Goal: Task Accomplishment & Management: Use online tool/utility

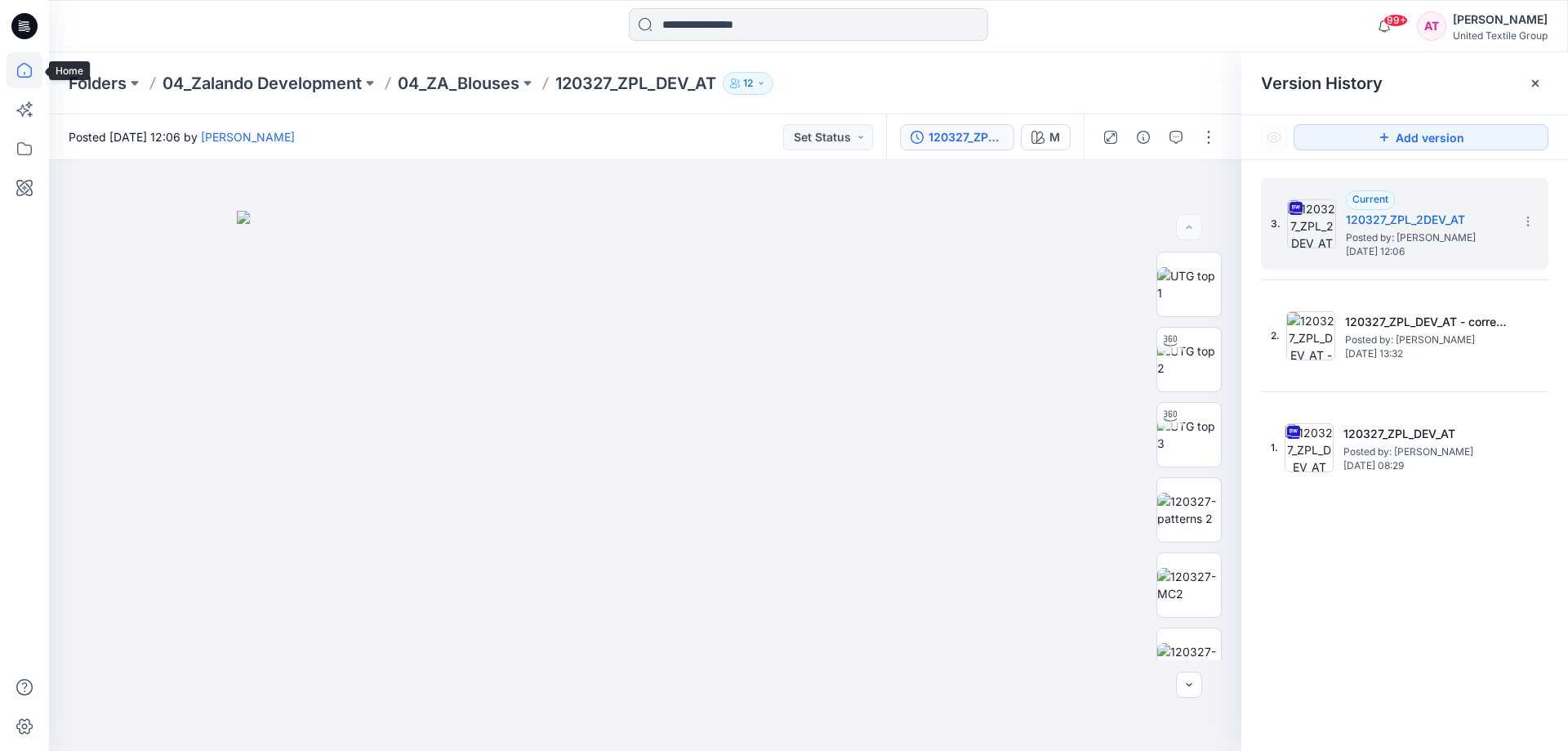
click at [22, 68] on icon at bounding box center [24, 70] width 36 height 36
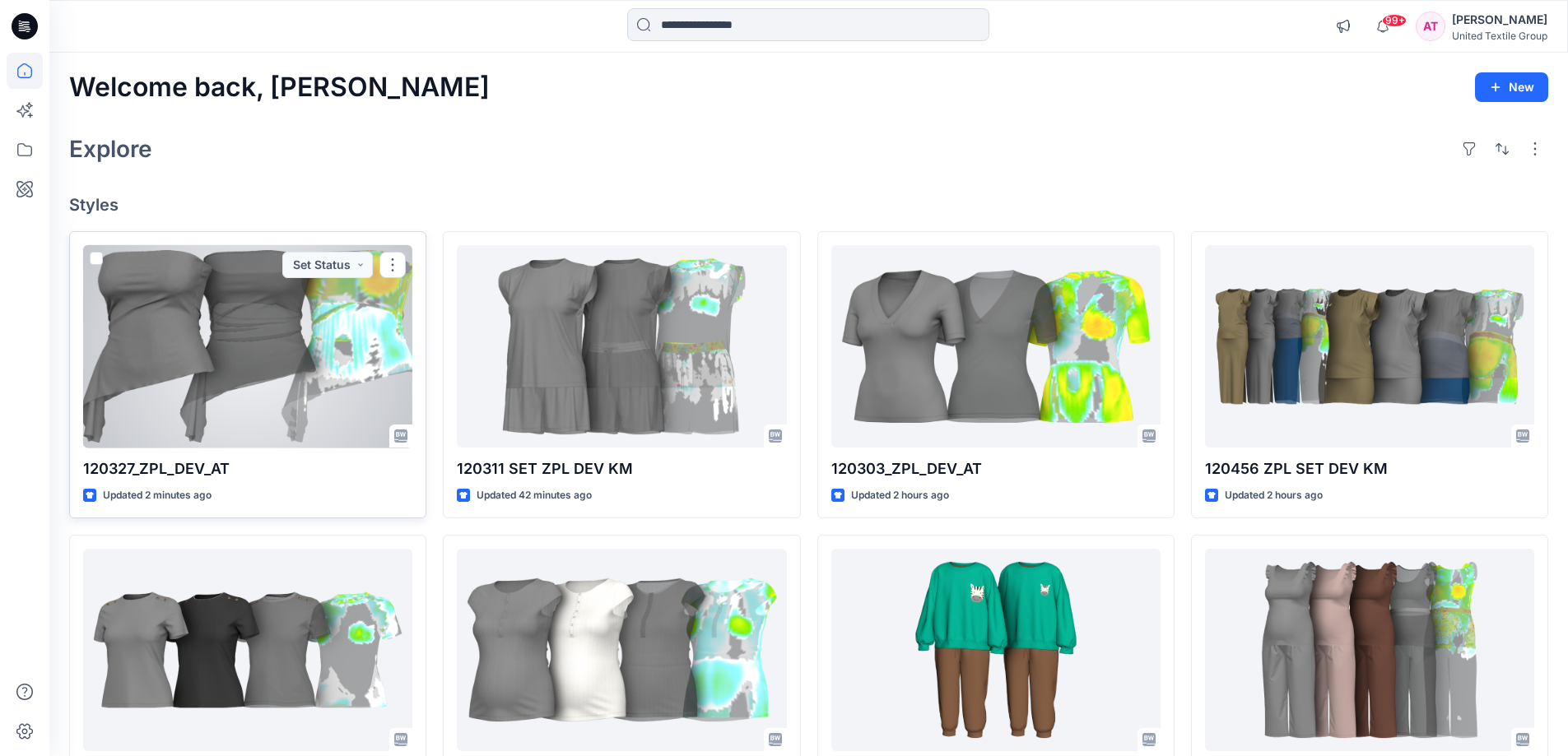
click at [266, 337] on div at bounding box center [248, 346] width 329 height 203
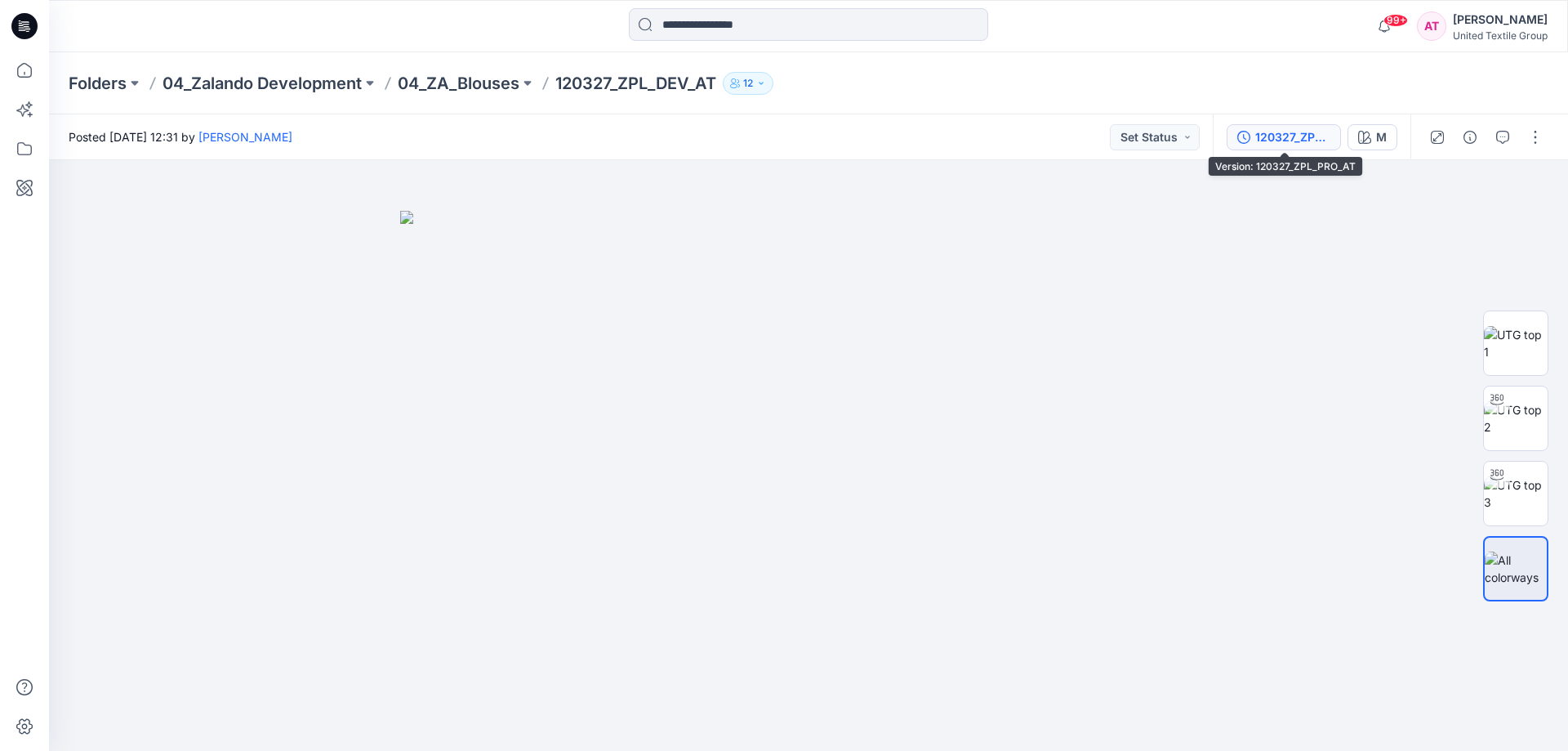
click at [1284, 134] on div "120327_ZPL_PRO_AT" at bounding box center [1294, 137] width 75 height 18
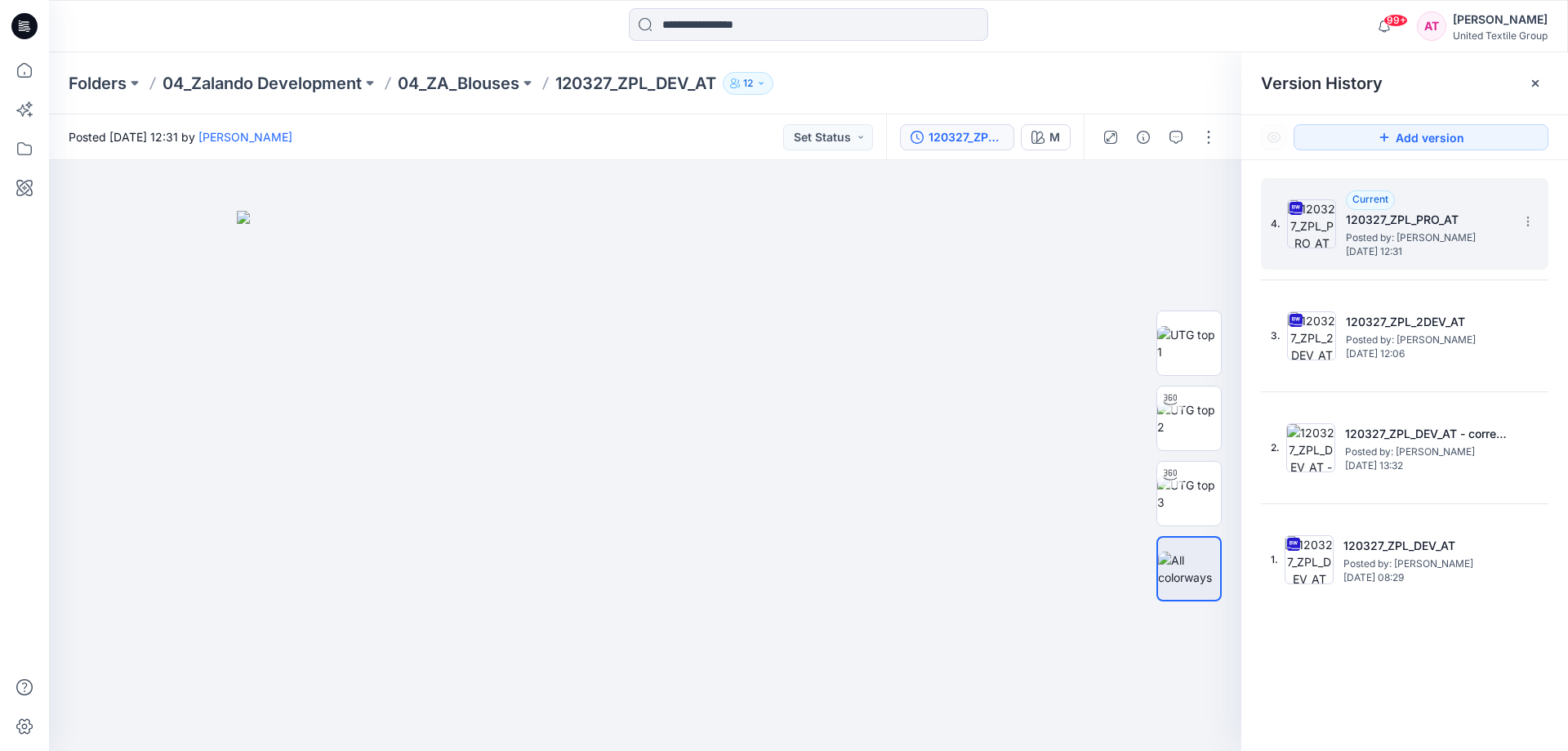
click at [1431, 197] on div "Current 120327_ZPL_PRO_AT Posted by: [PERSON_NAME] [DATE] 12:31" at bounding box center [1428, 223] width 163 height 67
click at [1430, 197] on div "Current 120327_ZPL_PRO_AT Posted by: [PERSON_NAME] [DATE] 12:31" at bounding box center [1428, 223] width 163 height 67
click at [1188, 502] on img at bounding box center [1189, 493] width 64 height 34
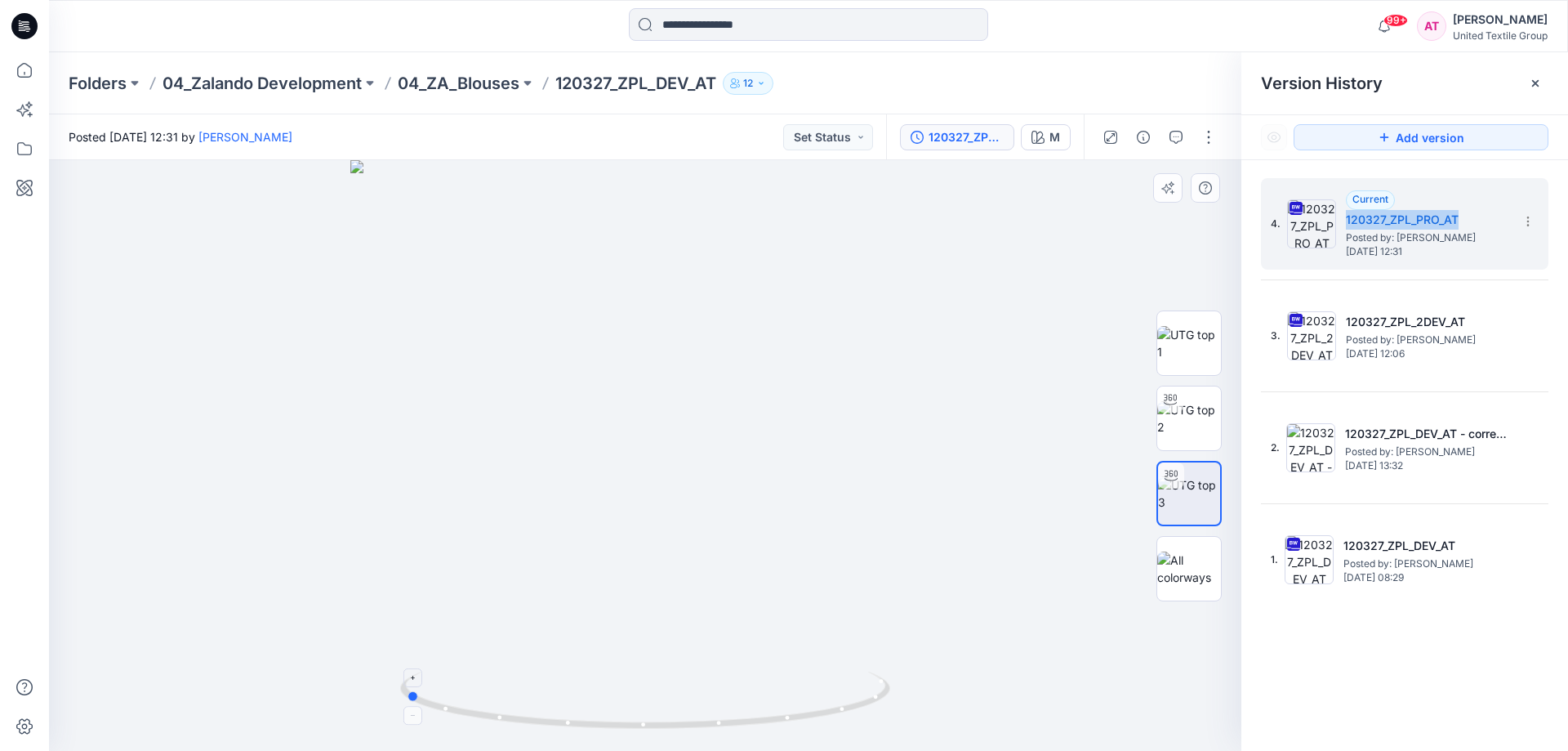
drag, startPoint x: 726, startPoint y: 725, endPoint x: 569, endPoint y: 727, distance: 157.0
click at [498, 703] on icon at bounding box center [647, 702] width 494 height 61
drag, startPoint x: 781, startPoint y: 722, endPoint x: 745, endPoint y: 737, distance: 39.0
click at [745, 737] on div at bounding box center [645, 455] width 1192 height 590
click at [25, 71] on icon at bounding box center [24, 70] width 36 height 36
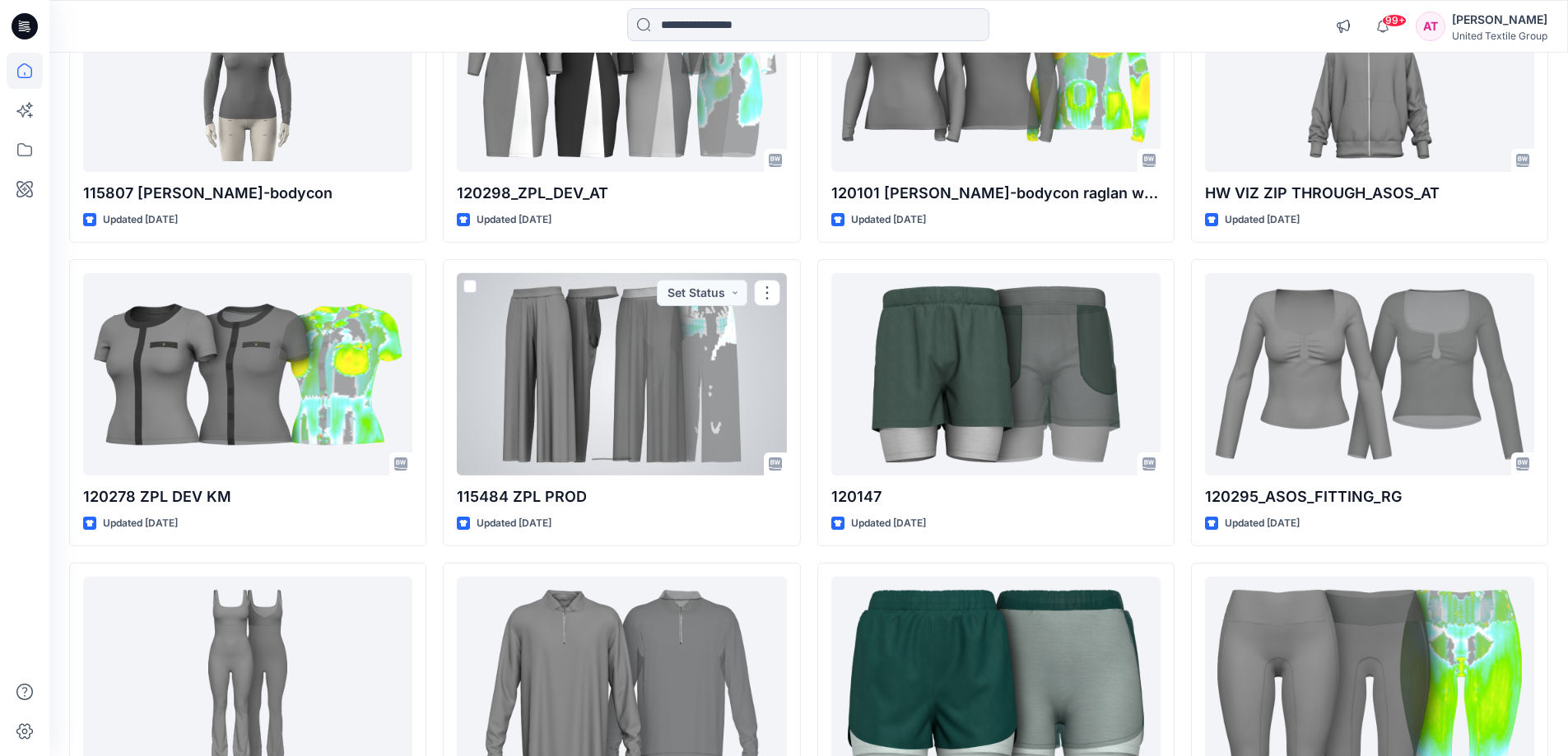
scroll to position [16263, 0]
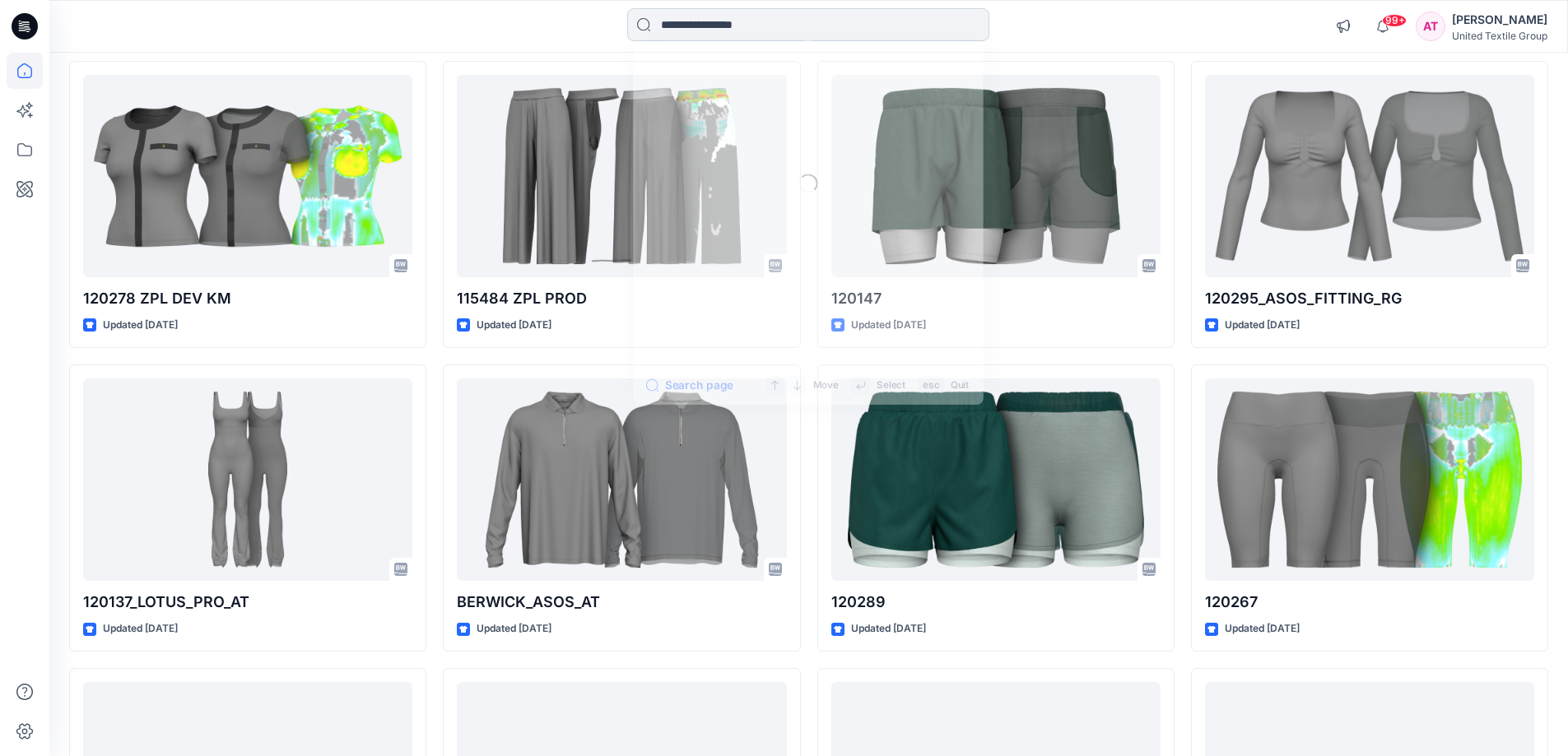
click at [724, 18] on input at bounding box center [808, 24] width 362 height 33
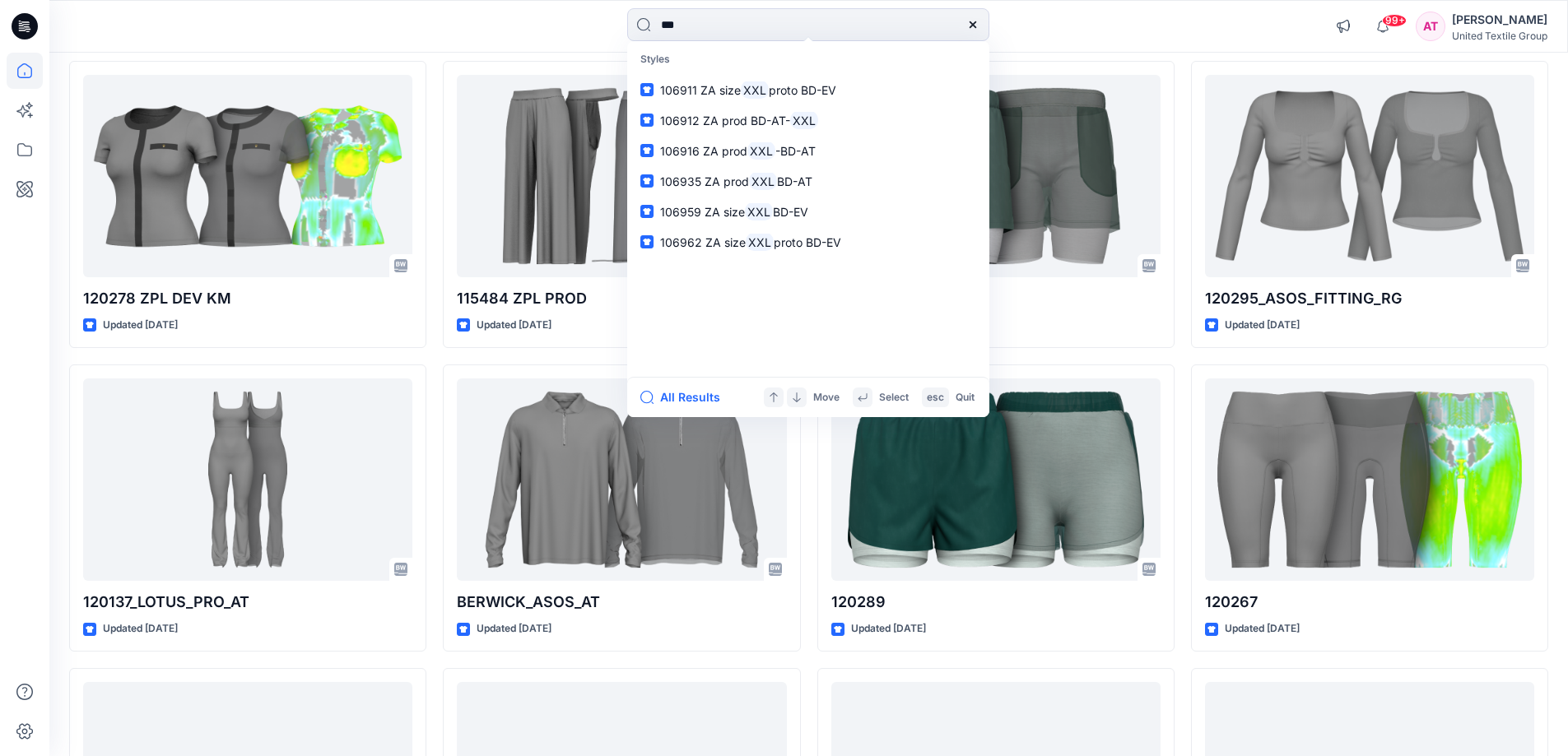
type input "***"
drag, startPoint x: 972, startPoint y: 30, endPoint x: 962, endPoint y: 28, distance: 10.2
click at [971, 30] on icon at bounding box center [972, 24] width 14 height 14
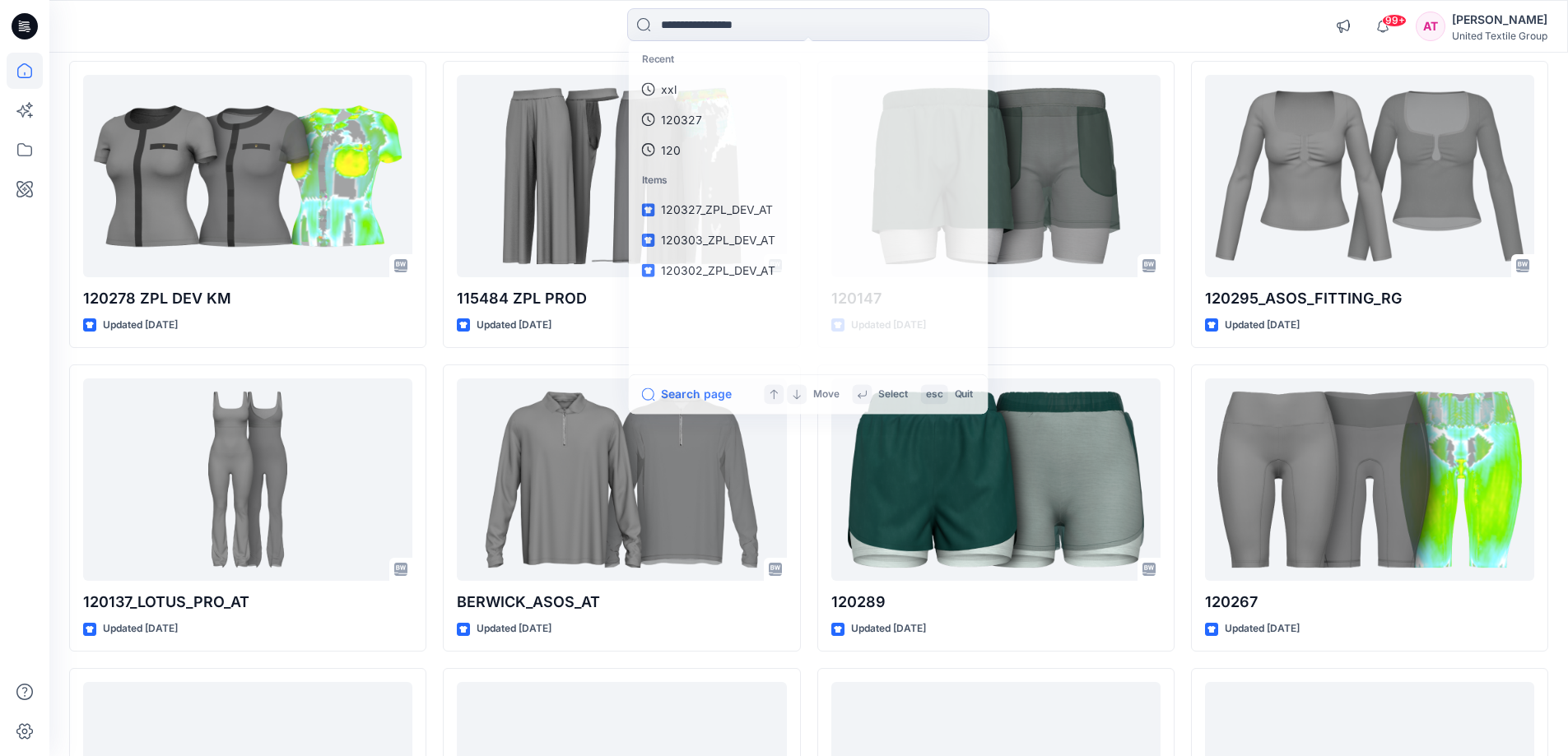
click at [564, 16] on div "Recent xxl 120327 120 Items 120327_ZPL_DEV_AT 120303_ZPL_DEV_AT 120302_ZPL_DEV_…" at bounding box center [808, 26] width 759 height 36
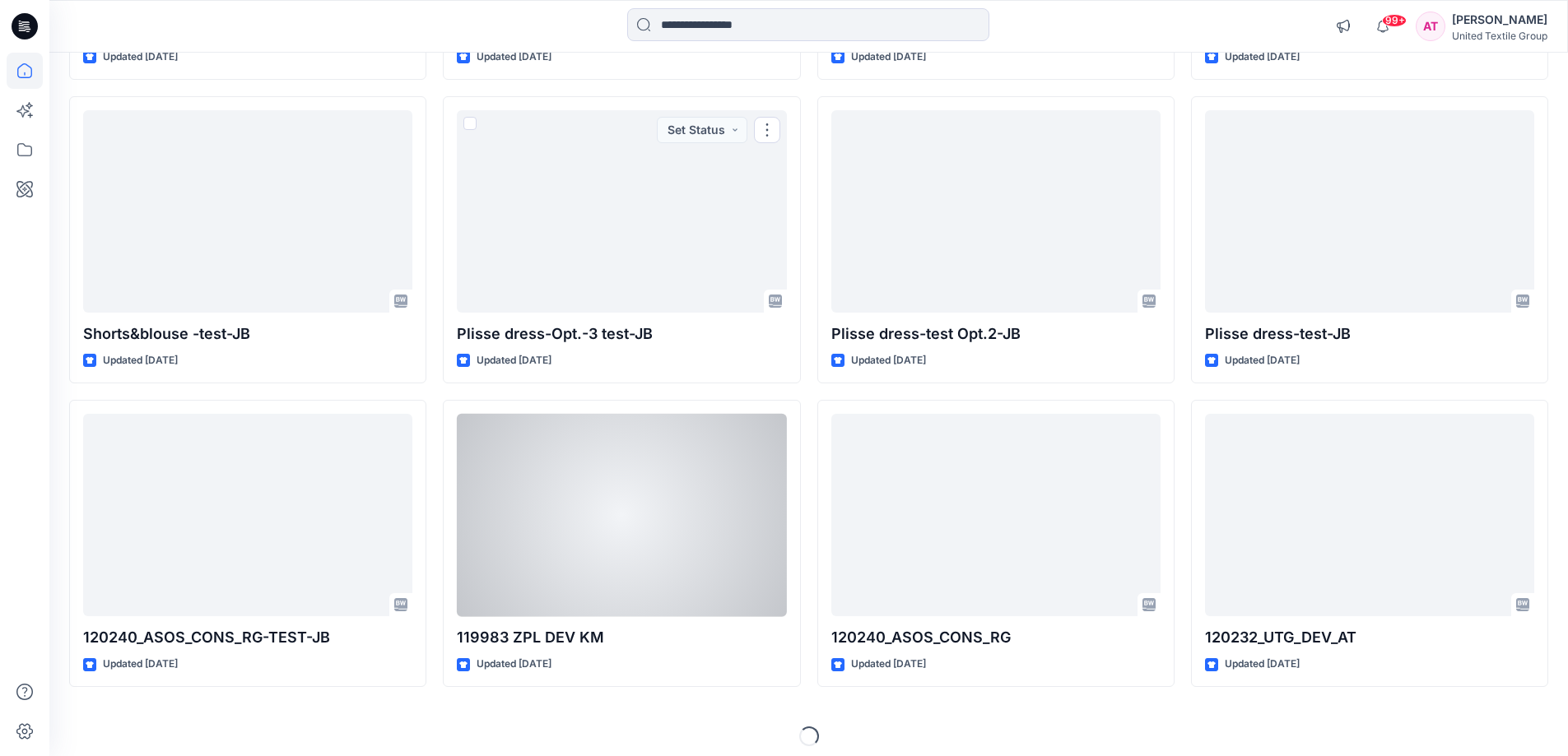
scroll to position [19571, 0]
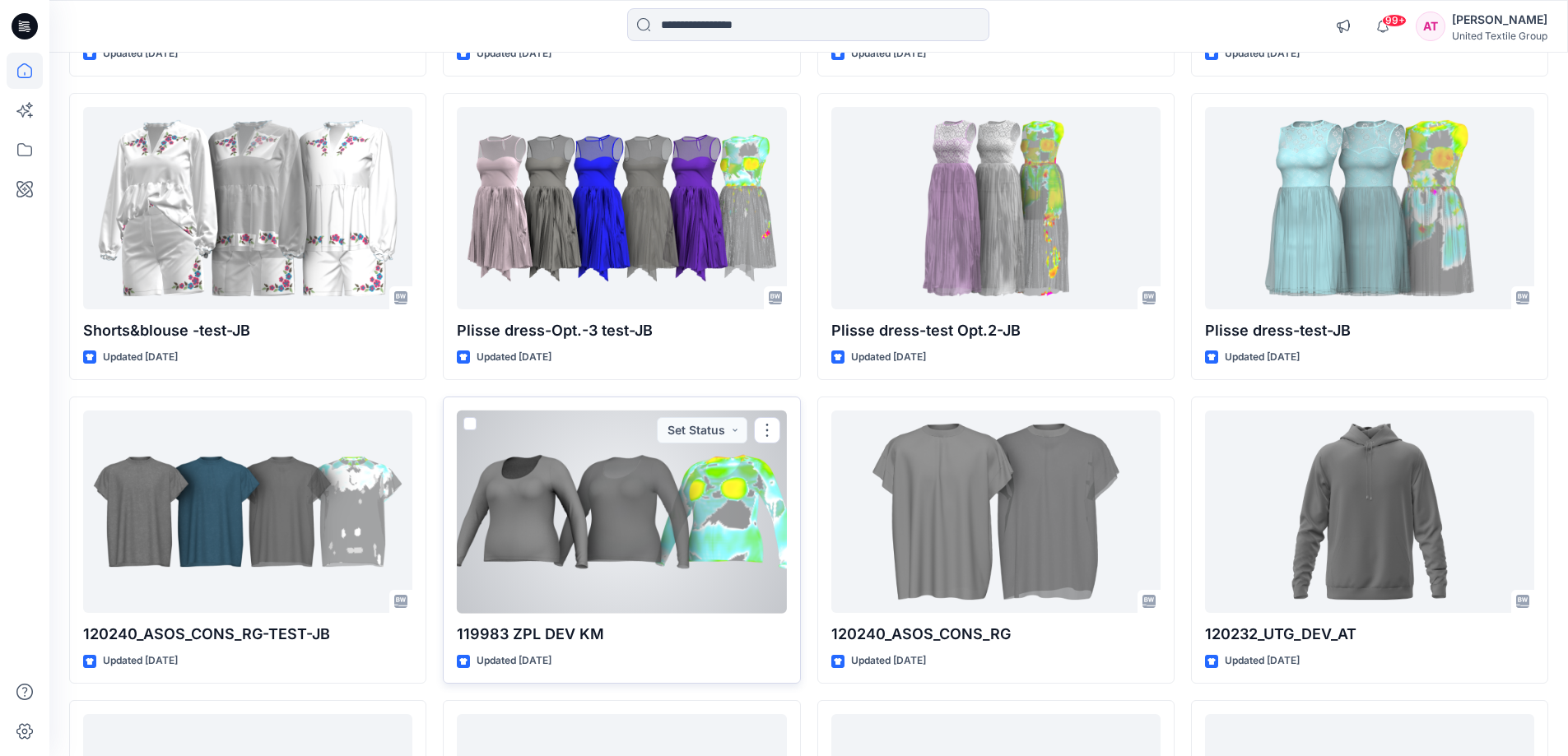
click at [593, 512] on div at bounding box center [621, 511] width 329 height 203
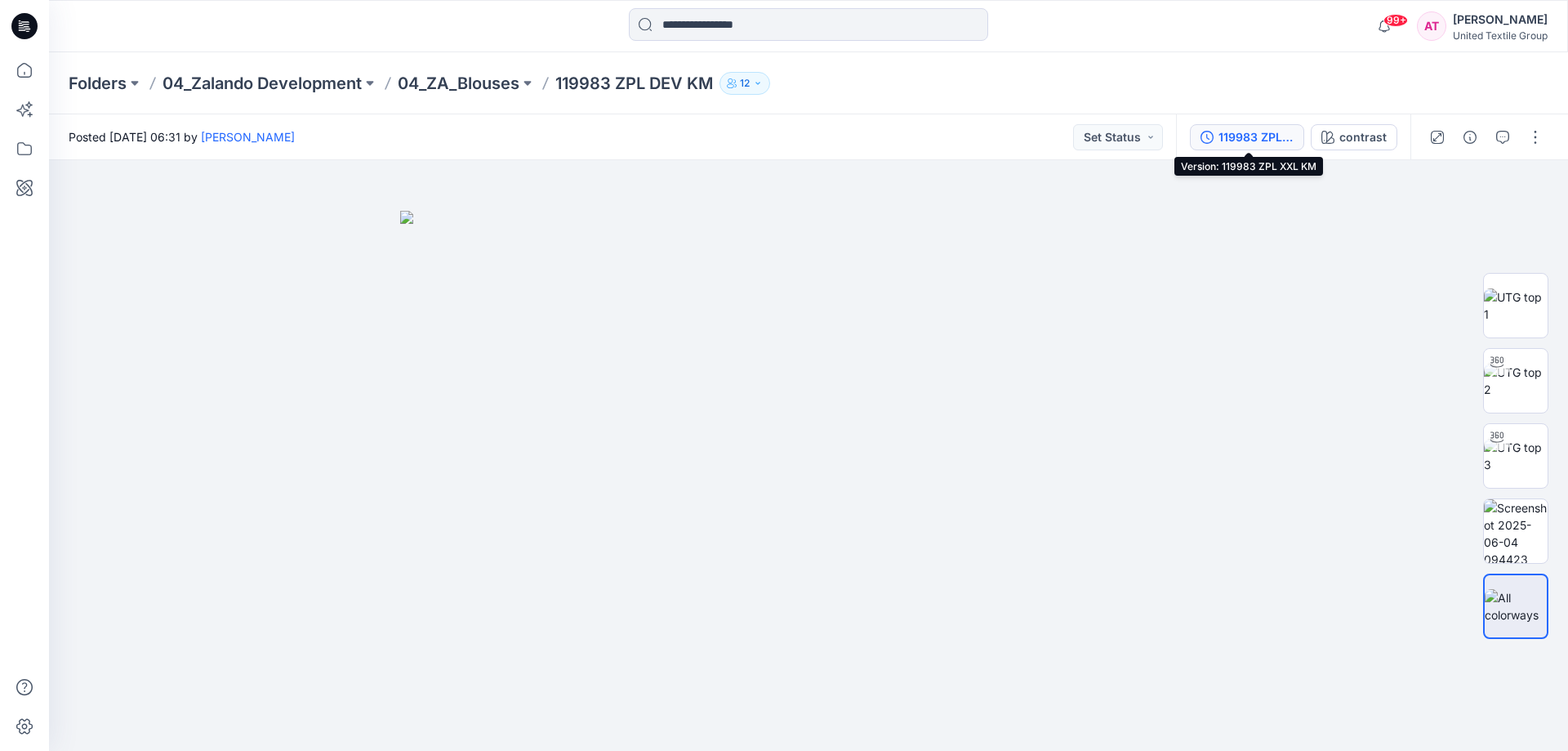
click at [1248, 141] on div "119983 ZPL XXL KM" at bounding box center [1257, 137] width 75 height 18
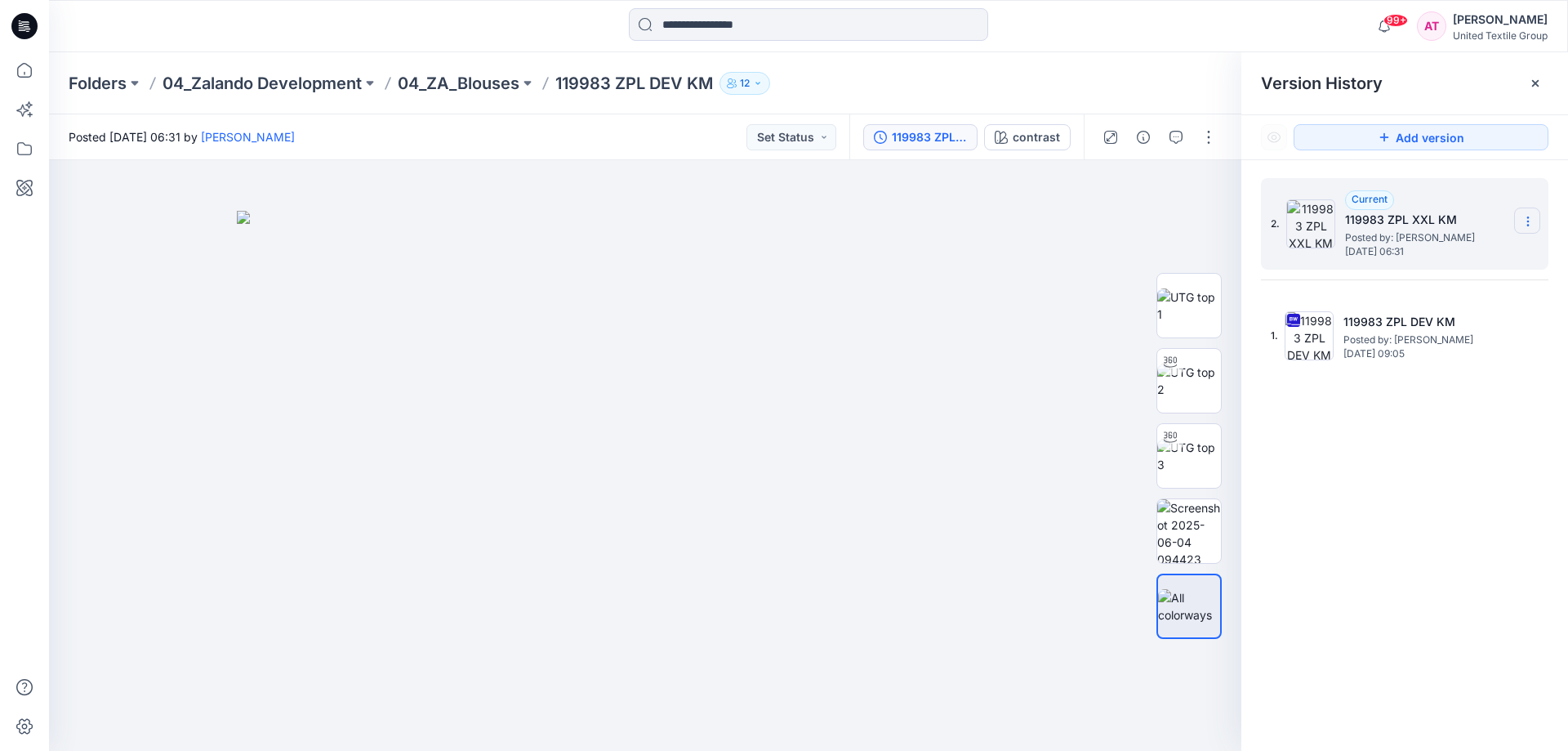
click at [1522, 217] on icon at bounding box center [1528, 221] width 13 height 13
click at [1425, 249] on span "Duplicate Version" at bounding box center [1424, 253] width 93 height 20
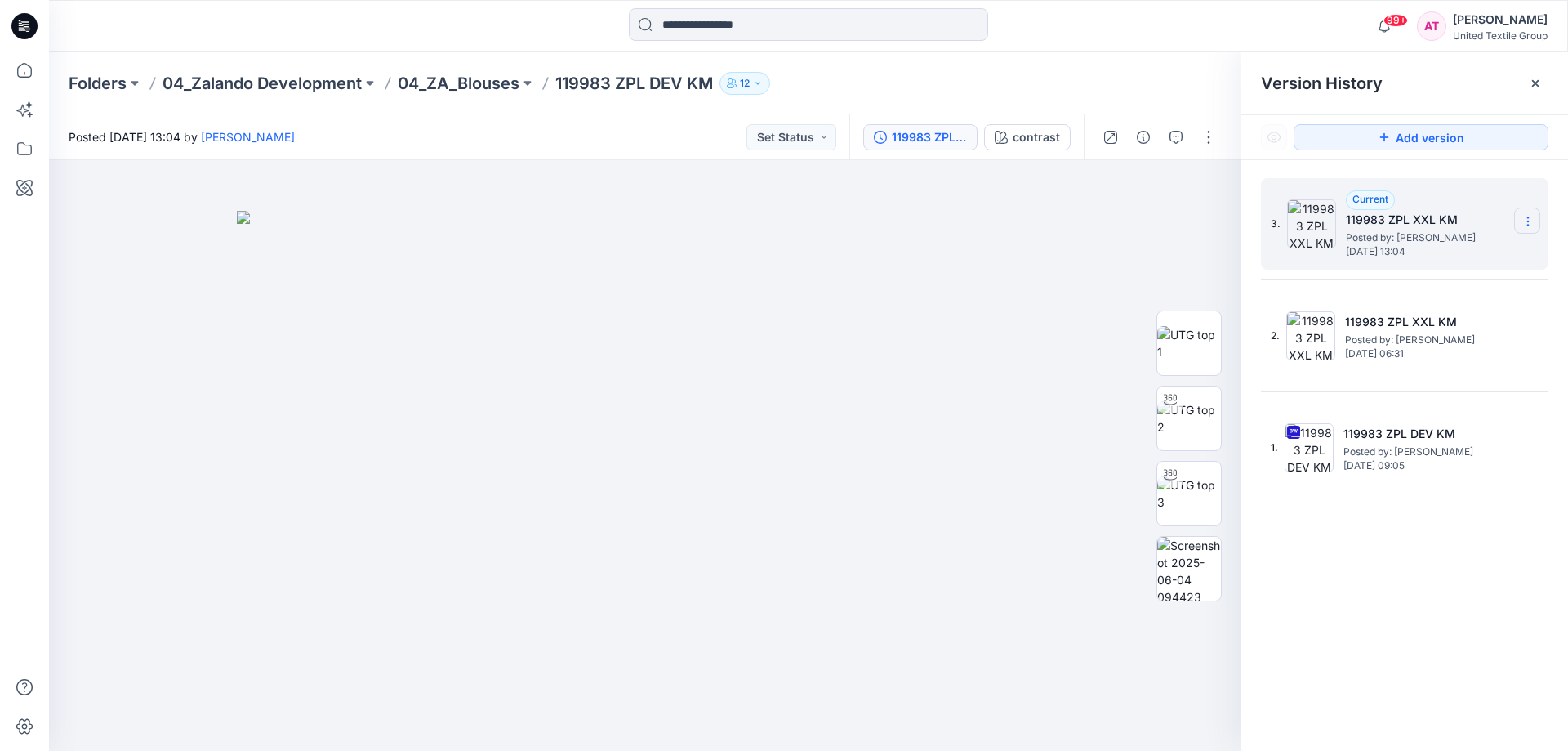
click at [1528, 218] on icon at bounding box center [1528, 217] width 1 height 1
click at [1453, 326] on span "Delete Version" at bounding box center [1416, 326] width 77 height 20
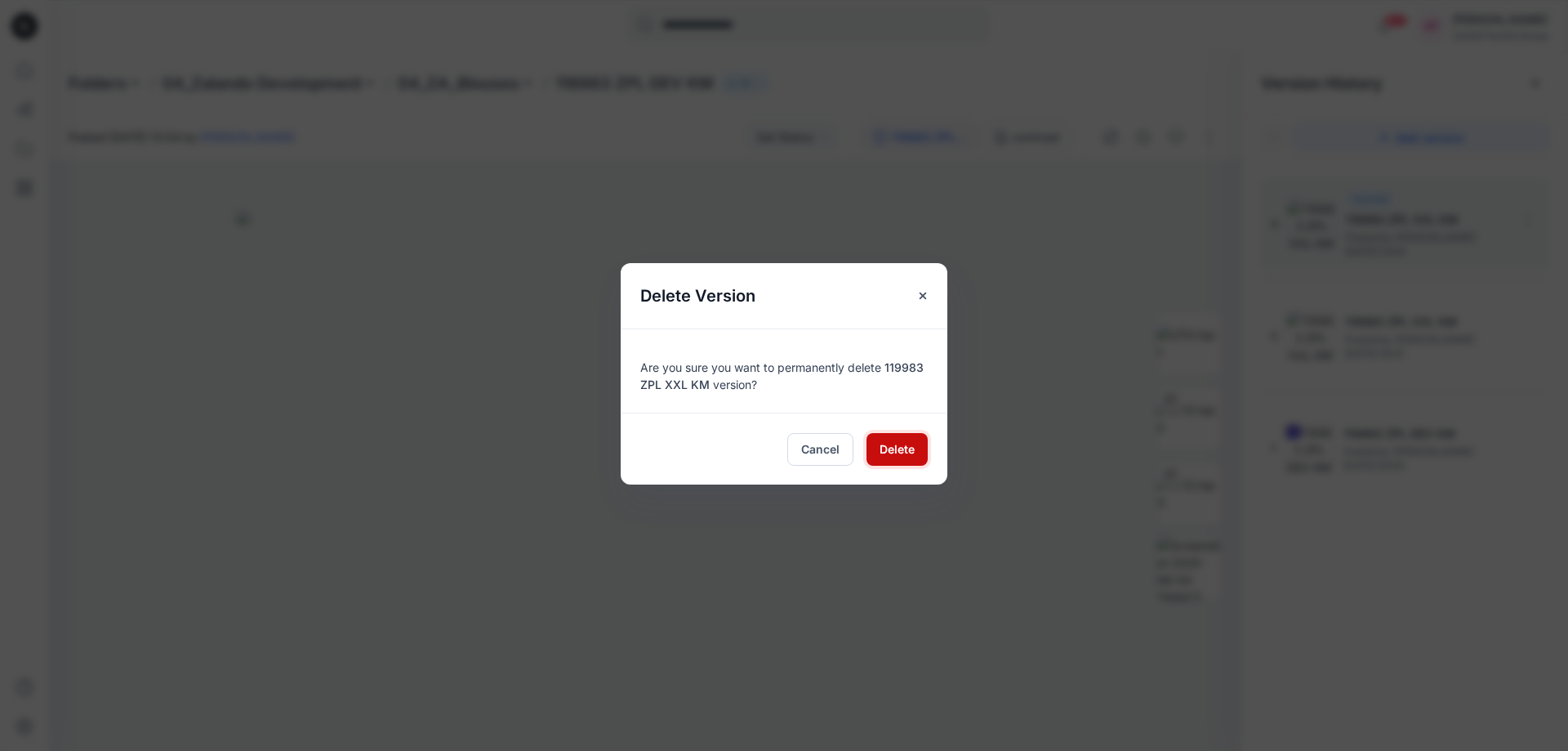
click at [890, 443] on span "Delete" at bounding box center [897, 449] width 35 height 17
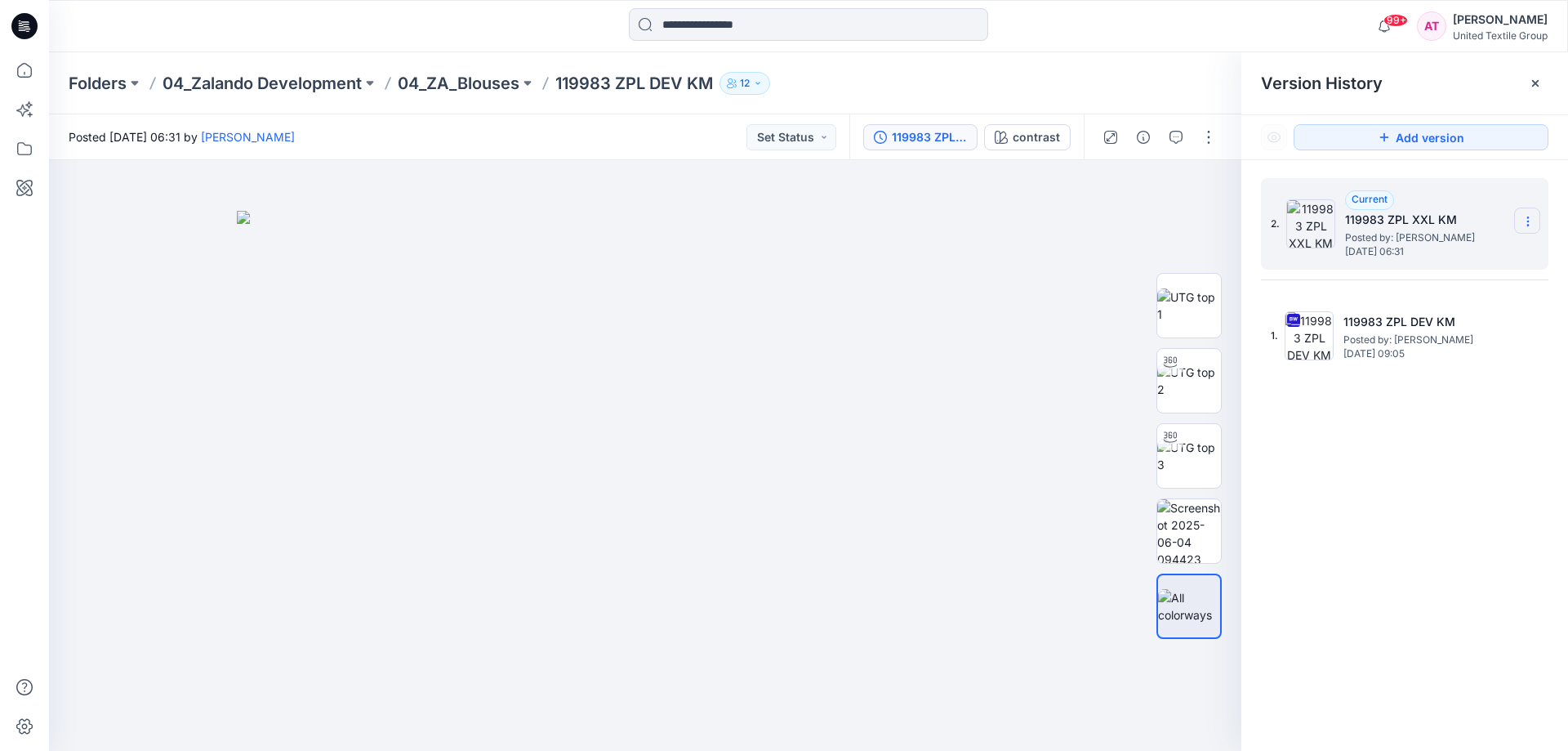
click at [1526, 219] on icon at bounding box center [1528, 221] width 13 height 13
click at [1467, 454] on div "2. Current 119983 ZPL XXL KM Posted by: [PERSON_NAME] [DATE] 06:31 1. 119983 ZP…" at bounding box center [1405, 467] width 327 height 615
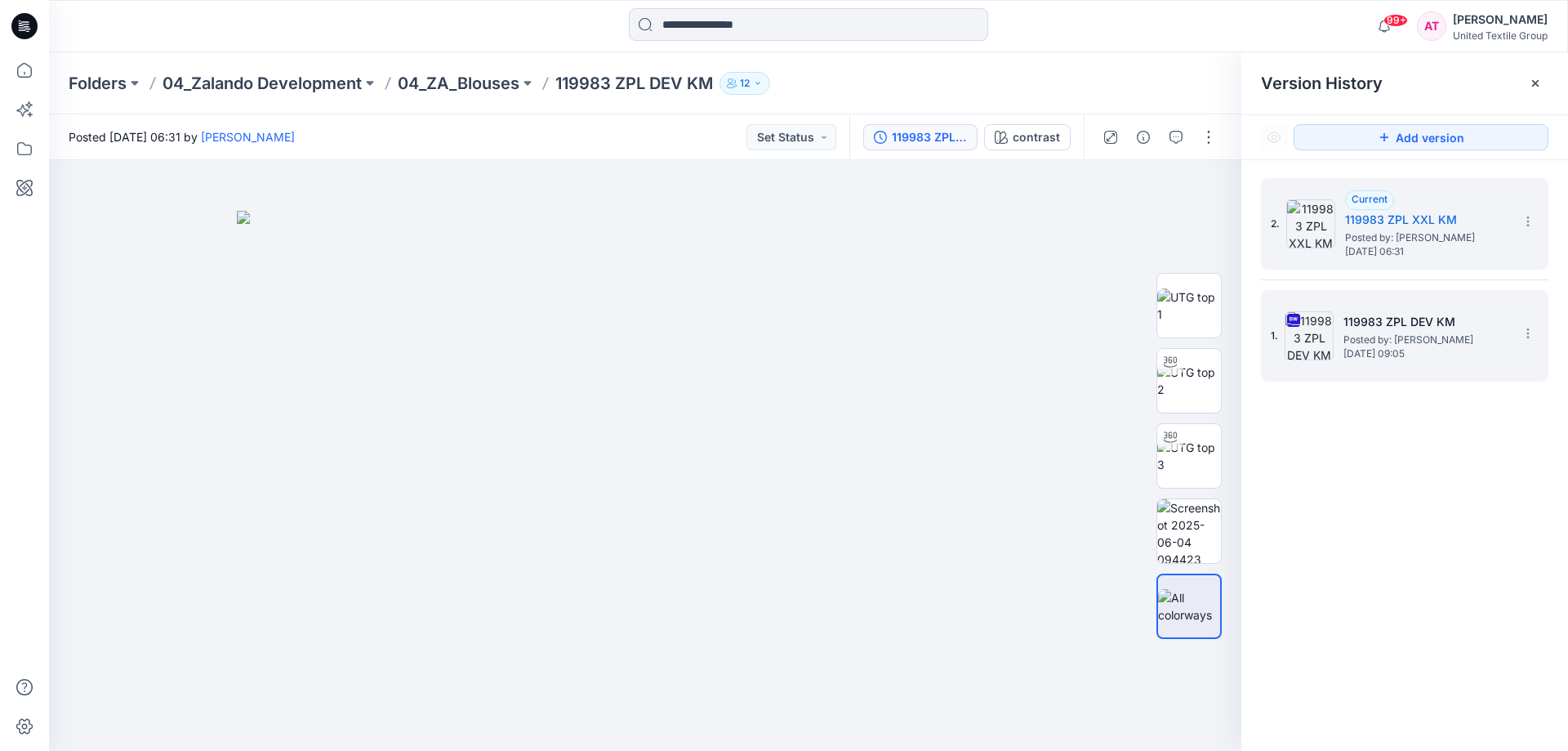
click at [1446, 337] on span "Posted by: [PERSON_NAME]" at bounding box center [1425, 340] width 163 height 16
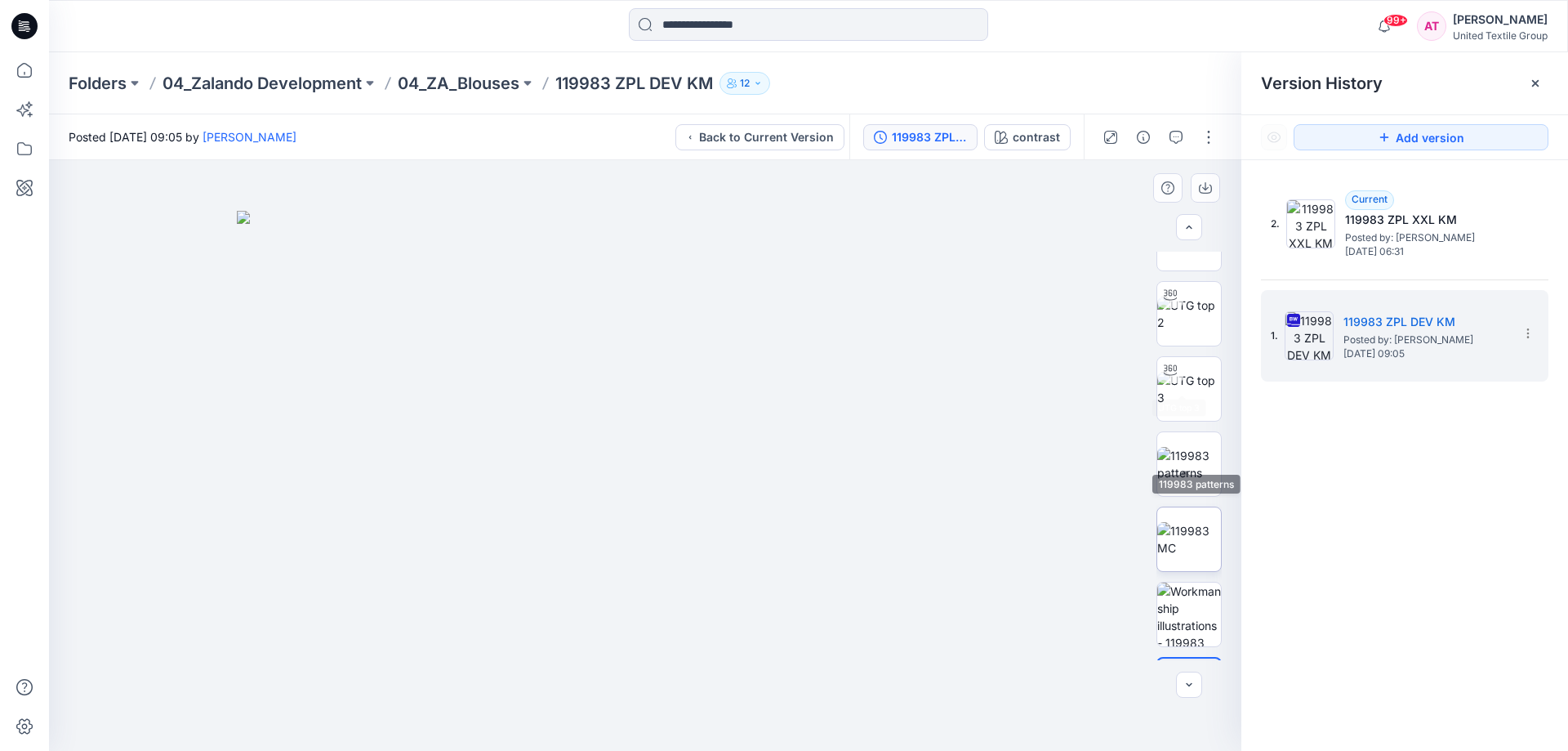
scroll to position [108, 0]
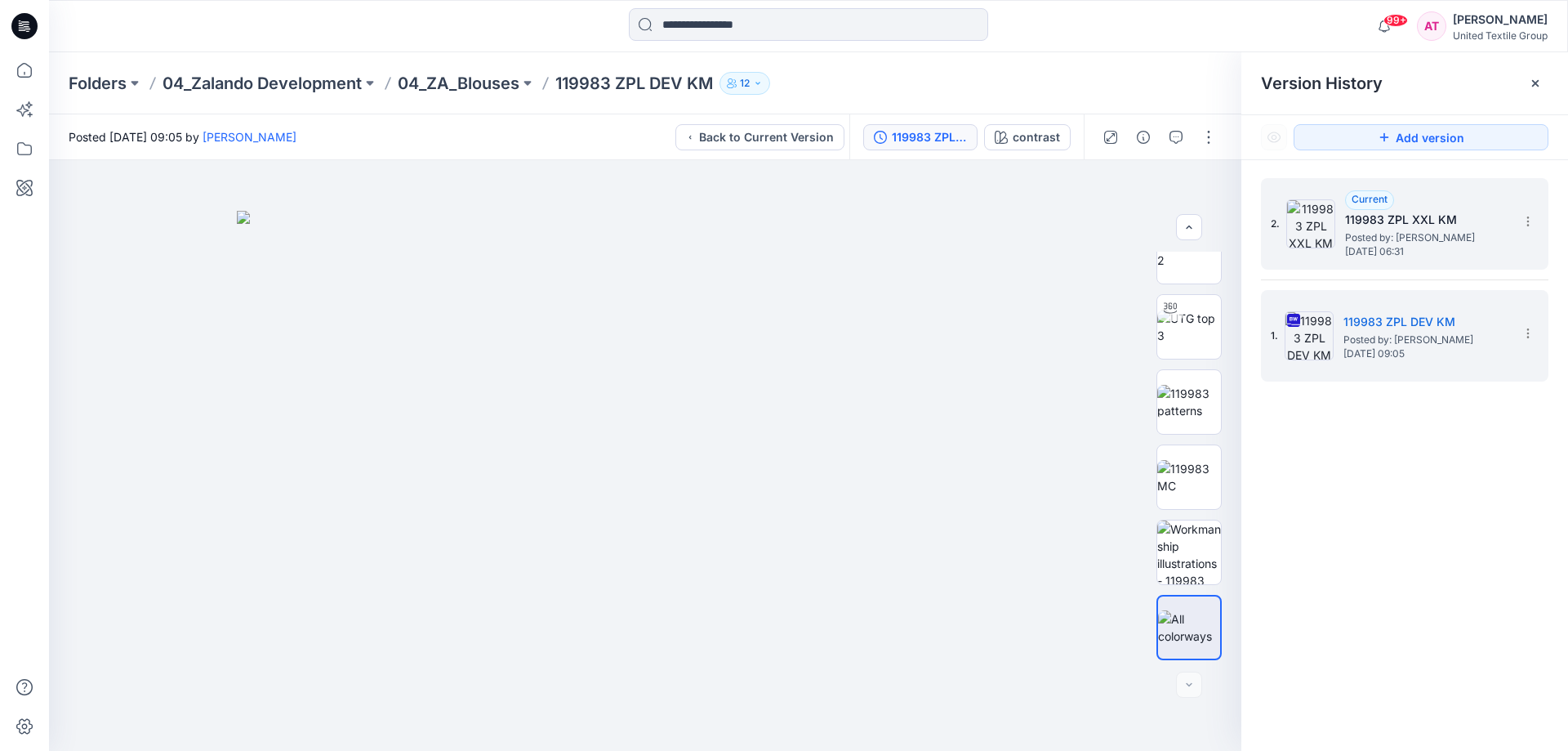
click at [1409, 247] on span "[DATE] 06:31" at bounding box center [1427, 251] width 163 height 12
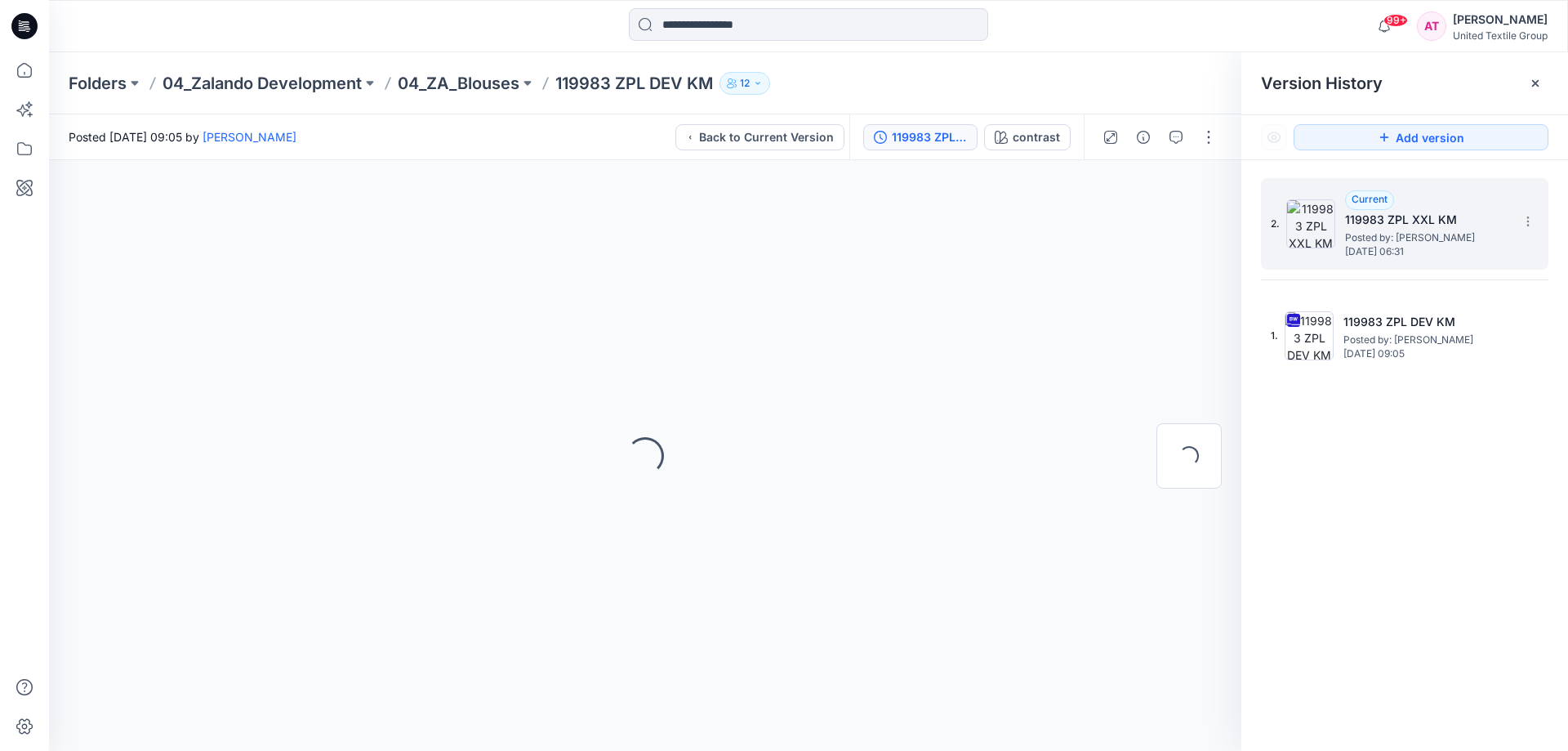
scroll to position [0, 0]
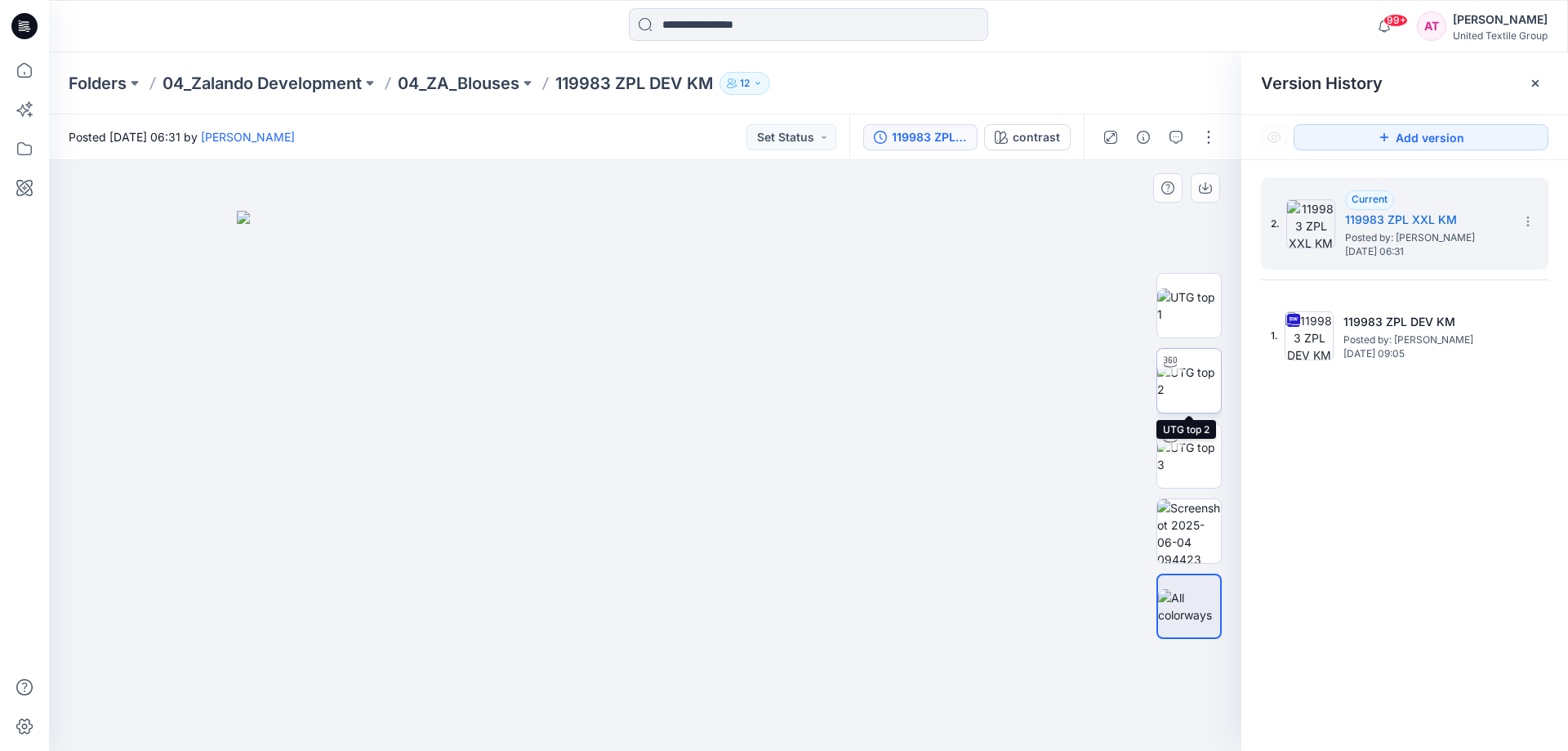
click at [1201, 371] on img at bounding box center [1189, 380] width 64 height 34
